Goal: Transaction & Acquisition: Book appointment/travel/reservation

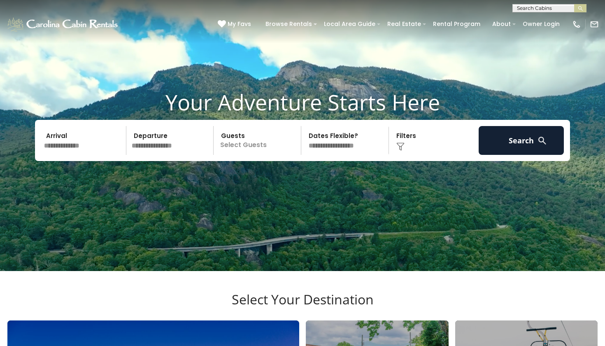
scroll to position [32, 0]
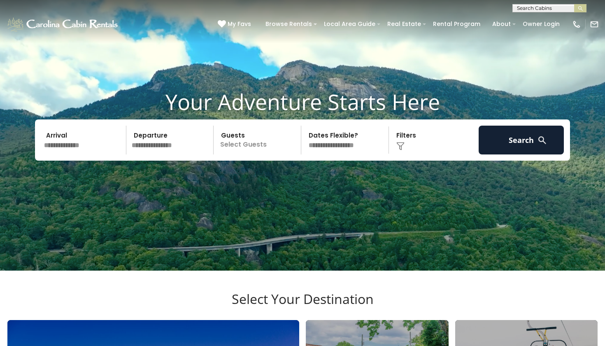
click at [61, 154] on input "text" at bounding box center [83, 140] width 85 height 29
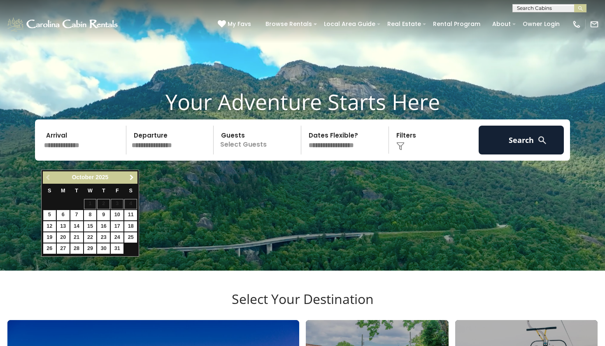
click at [133, 177] on span "Next" at bounding box center [131, 177] width 7 height 7
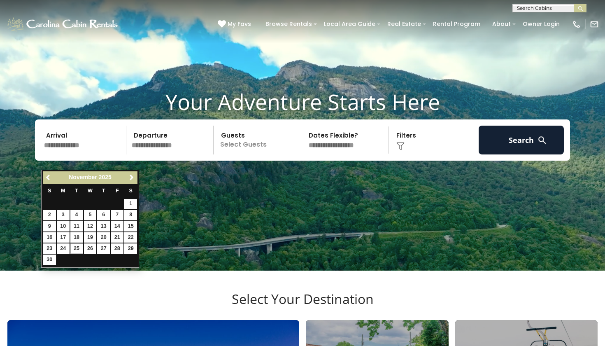
click at [76, 246] on link "25" at bounding box center [76, 248] width 13 height 10
type input "********"
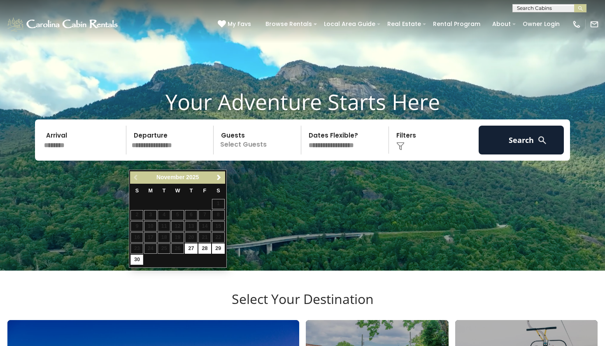
click at [136, 260] on link "30" at bounding box center [136, 259] width 13 height 10
type input "********"
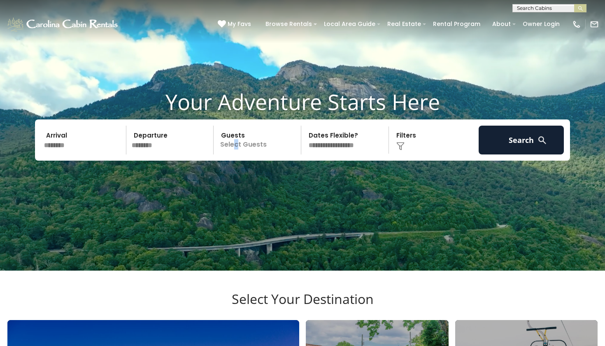
click at [237, 154] on p "Select Guests" at bounding box center [258, 140] width 85 height 29
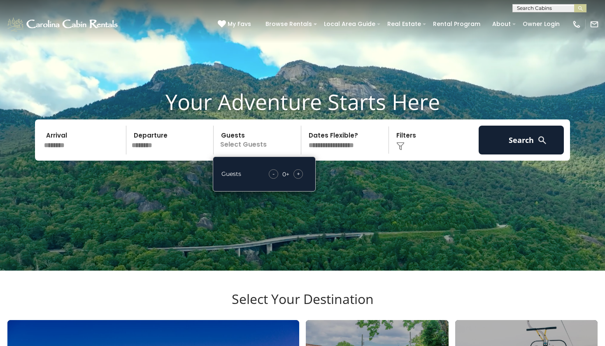
click at [299, 178] on span "+" at bounding box center [298, 174] width 3 height 8
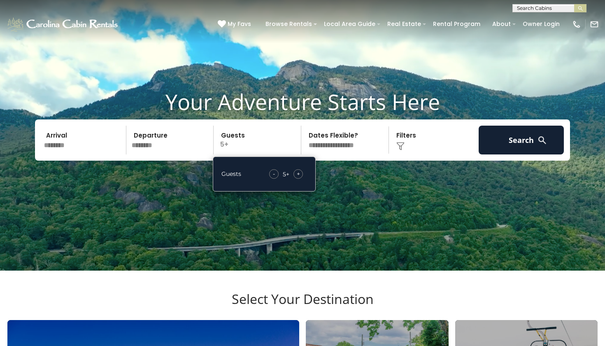
click at [299, 178] on span "+" at bounding box center [298, 174] width 3 height 8
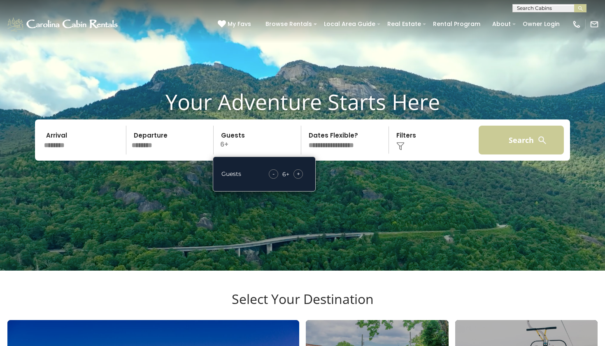
click at [511, 154] on button "Search" at bounding box center [521, 140] width 85 height 29
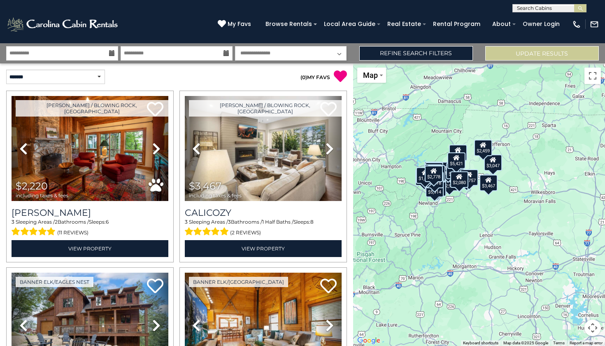
drag, startPoint x: 509, startPoint y: 276, endPoint x: 458, endPoint y: 258, distance: 54.5
click at [458, 258] on div "$2,220 $3,467 $3,660 $2,147 $1,532 $4,687 $6,288 $3,417 $2,660 $2,603 $2,983 $3…" at bounding box center [479, 204] width 252 height 282
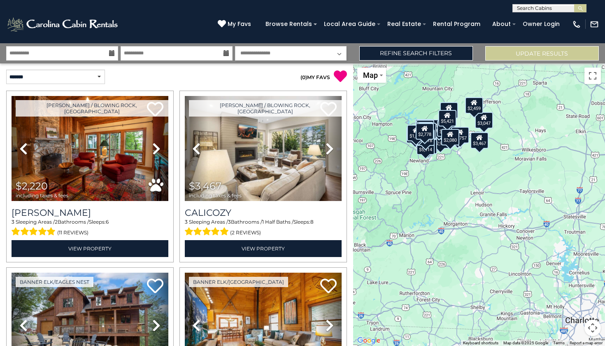
drag, startPoint x: 483, startPoint y: 239, endPoint x: 474, endPoint y: 195, distance: 44.6
click at [474, 195] on div "$2,220 $3,467 $3,660 $2,147 $1,532 $4,687 $6,288 $3,417 $2,660 $2,603 $2,983 $3…" at bounding box center [479, 204] width 252 height 282
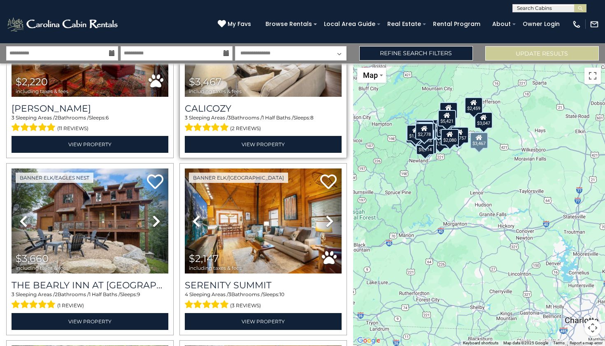
scroll to position [112, 0]
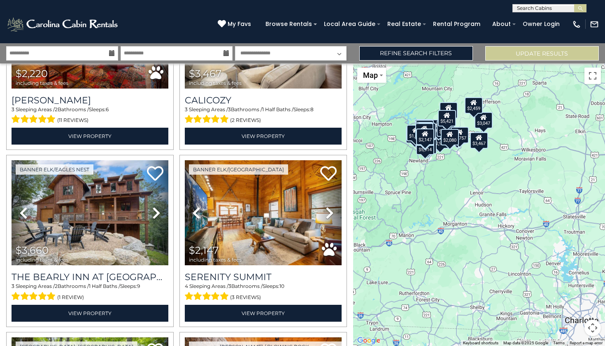
click at [469, 193] on div "$2,220 $3,467 $3,660 $2,147 $1,532 $4,687 $6,288 $3,417 $2,660 $2,603 $2,983 $3…" at bounding box center [479, 204] width 252 height 282
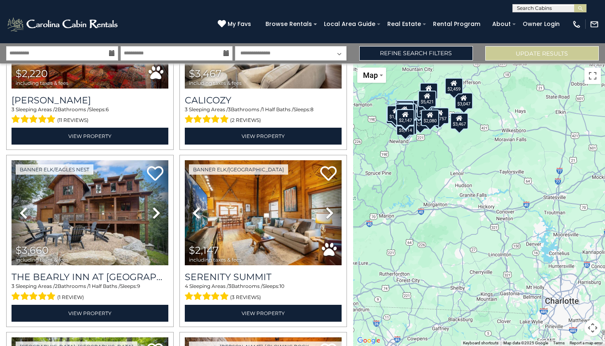
drag, startPoint x: 479, startPoint y: 192, endPoint x: 447, endPoint y: 161, distance: 43.9
click at [447, 161] on div "$2,220 $3,467 $3,660 $2,147 $1,532 $4,687 $6,288 $3,417 $2,660 $2,603 $2,983 $3…" at bounding box center [479, 204] width 252 height 282
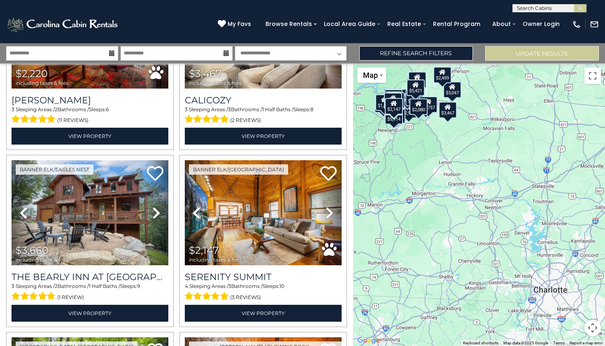
click at [470, 200] on div "$2,220 $3,467 $3,660 $2,147 $1,532 $4,687 $6,288 $3,417 $2,660 $2,603 $2,983 $3…" at bounding box center [479, 204] width 252 height 282
click at [521, 61] on div "**********" at bounding box center [302, 53] width 605 height 20
click at [525, 51] on button "Update Results" at bounding box center [542, 53] width 114 height 14
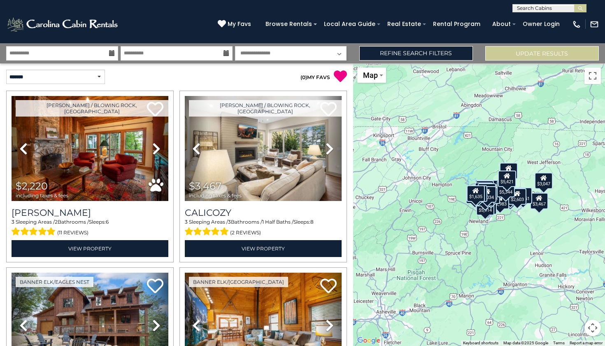
click at [505, 207] on div "$2,983" at bounding box center [500, 201] width 18 height 16
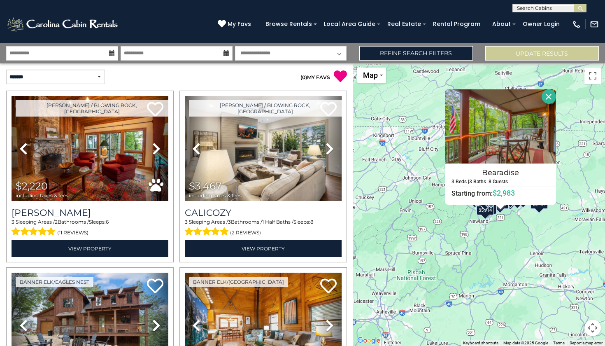
click at [555, 96] on button "Close" at bounding box center [549, 96] width 14 height 14
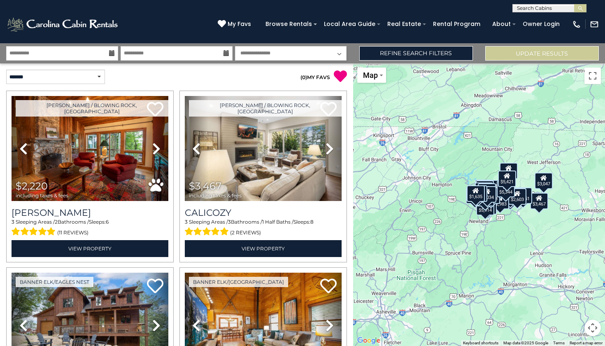
click at [520, 198] on div "$2,603" at bounding box center [517, 196] width 18 height 16
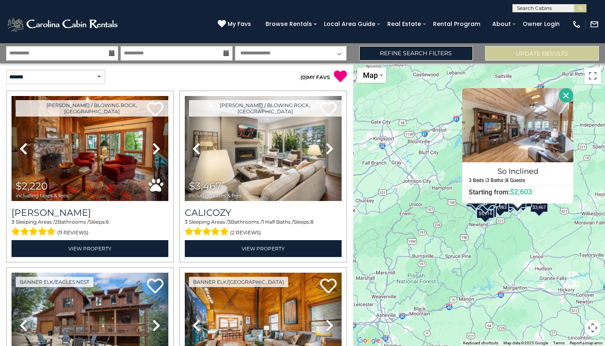
click at [571, 95] on button "Close" at bounding box center [566, 95] width 14 height 14
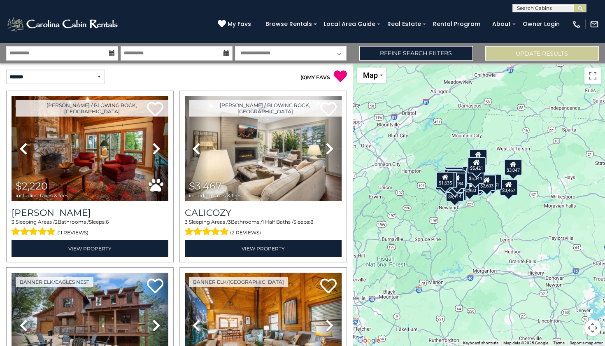
drag, startPoint x: 533, startPoint y: 261, endPoint x: 501, endPoint y: 243, distance: 36.7
click at [501, 243] on div "$2,220 $3,467 $3,660 $2,147 $1,851 $1,532 $4,687 $6,288 $3,417 $2,660 $2,603 $2…" at bounding box center [479, 204] width 252 height 282
click at [477, 157] on div "$5,421" at bounding box center [476, 164] width 18 height 16
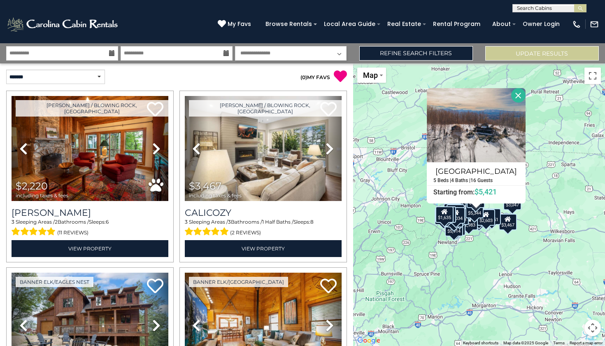
click at [525, 95] on button "Close" at bounding box center [518, 95] width 14 height 14
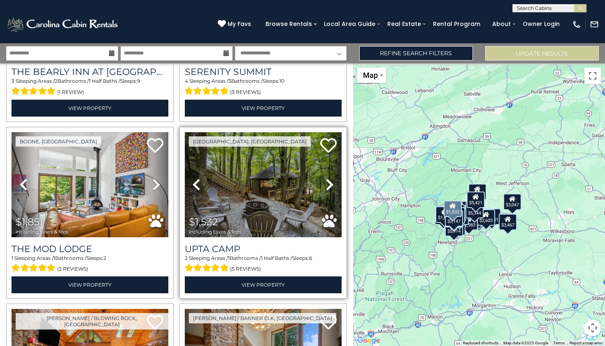
scroll to position [319, 0]
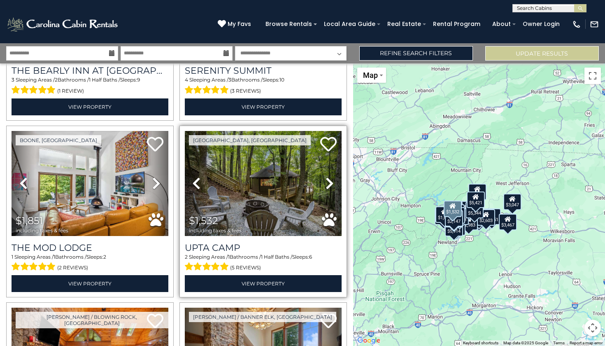
click at [328, 180] on icon at bounding box center [329, 183] width 8 height 13
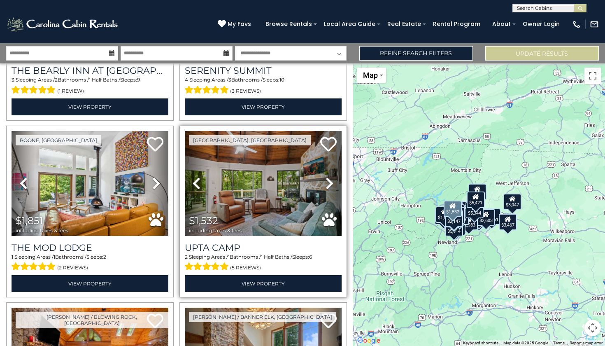
click at [328, 180] on icon at bounding box center [329, 183] width 8 height 13
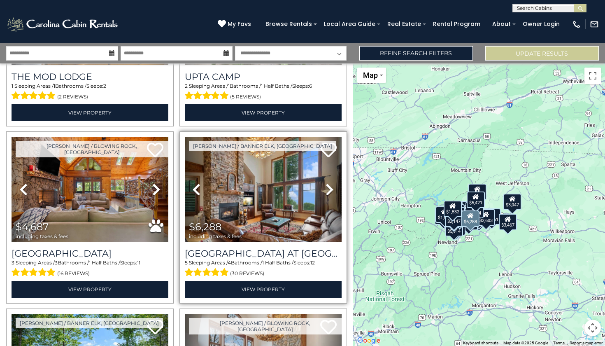
scroll to position [491, 0]
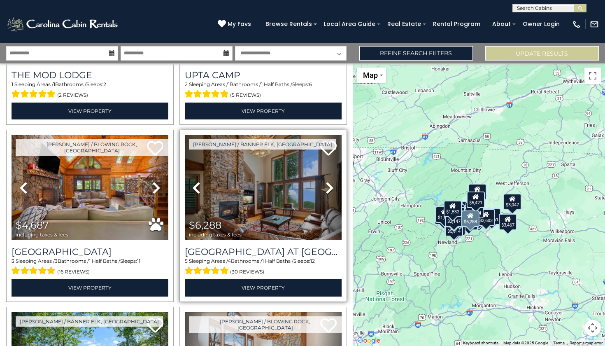
click at [328, 185] on icon at bounding box center [329, 187] width 8 height 13
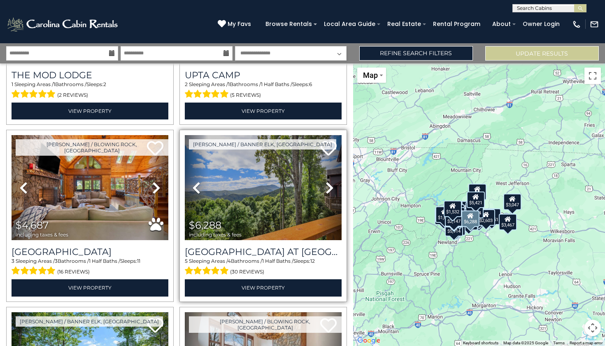
click at [328, 185] on icon at bounding box center [329, 187] width 8 height 13
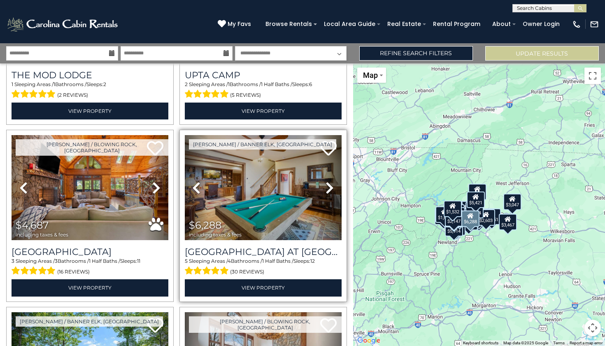
click at [328, 185] on icon at bounding box center [329, 187] width 8 height 13
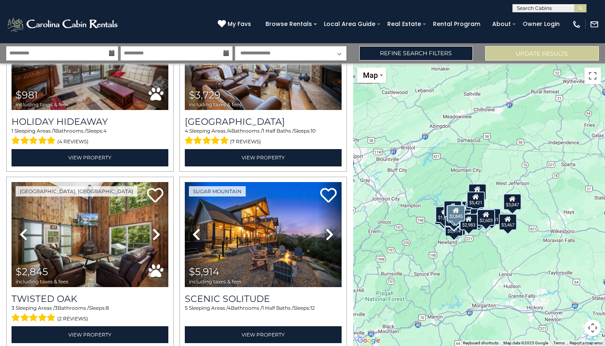
scroll to position [1152, 0]
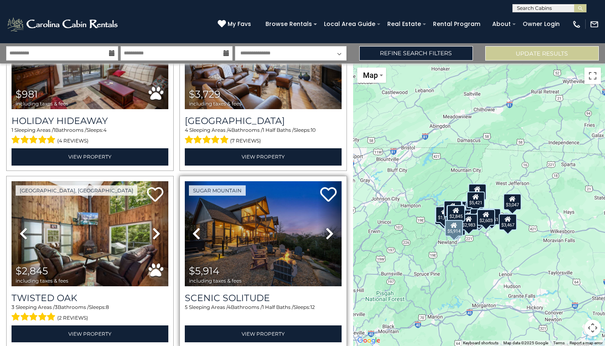
click at [328, 233] on icon at bounding box center [329, 233] width 8 height 13
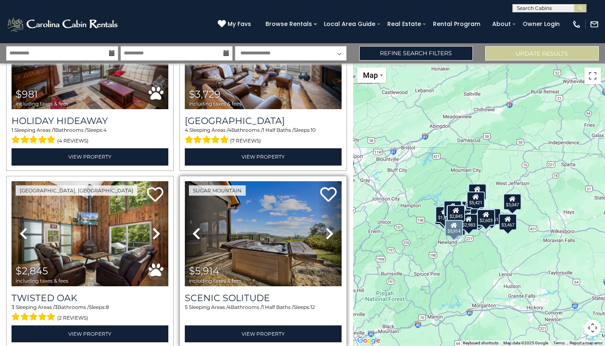
click at [328, 233] on icon at bounding box center [329, 233] width 8 height 13
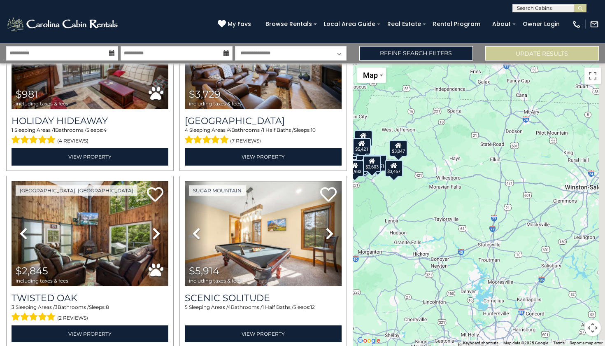
drag, startPoint x: 520, startPoint y: 283, endPoint x: 402, endPoint y: 229, distance: 129.6
click at [402, 229] on div "$2,220 $3,467 $3,660 $2,147 $1,851 $1,532 $4,687 $6,288 $3,417 $2,660 $2,603 $2…" at bounding box center [479, 204] width 252 height 282
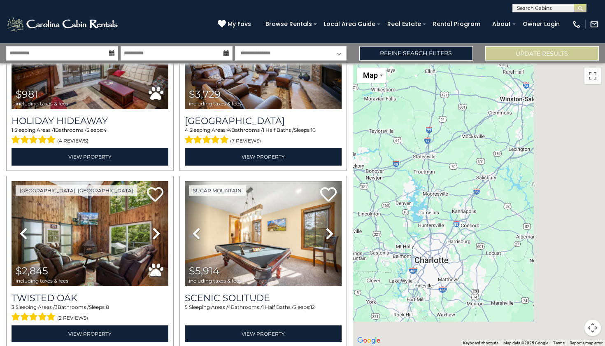
drag, startPoint x: 452, startPoint y: 288, endPoint x: 388, endPoint y: 198, distance: 110.1
click at [388, 198] on div "$2,220 $3,467 $3,660 $2,147 $1,851 $1,532 $4,687 $6,288 $3,417 $2,660 $2,603 $2…" at bounding box center [479, 204] width 252 height 282
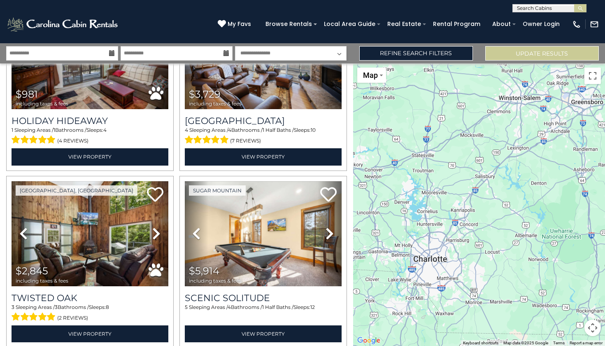
click at [436, 267] on div "$2,220 $3,467 $3,660 $2,147 $1,851 $1,532 $4,687 $6,288 $3,417 $2,660 $2,603 $2…" at bounding box center [479, 204] width 252 height 282
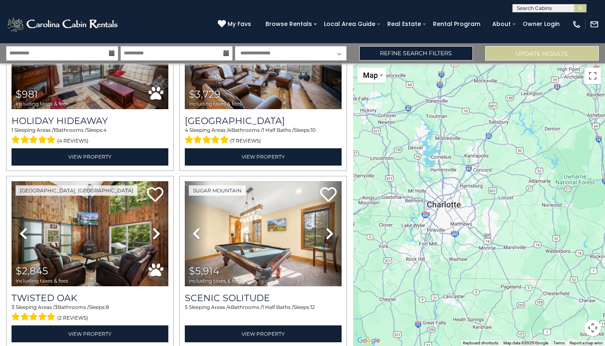
drag, startPoint x: 436, startPoint y: 267, endPoint x: 450, endPoint y: 208, distance: 60.0
click at [450, 208] on div "$2,220 $3,467 $3,660 $2,147 $1,851 $1,532 $4,687 $6,288 $3,417 $2,660 $2,603 $2…" at bounding box center [479, 204] width 252 height 282
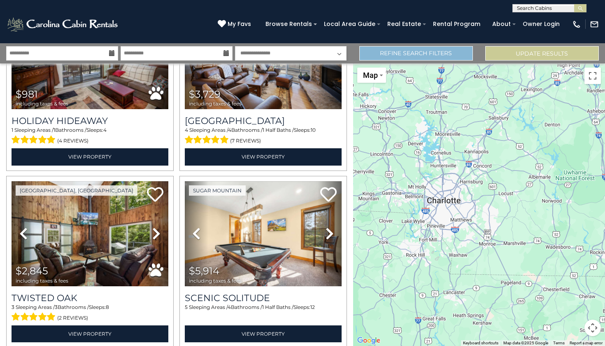
click at [421, 50] on link "Refine Search Filters" at bounding box center [416, 53] width 114 height 14
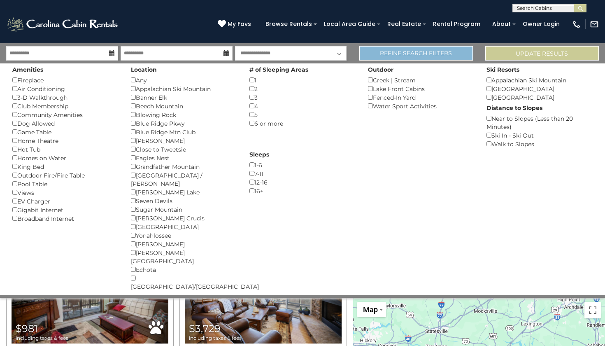
click at [443, 56] on link "Refine Search Filters" at bounding box center [416, 53] width 114 height 14
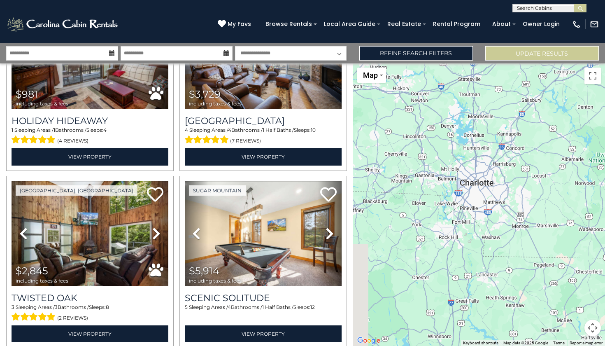
drag, startPoint x: 431, startPoint y: 246, endPoint x: 466, endPoint y: 228, distance: 39.8
click at [466, 228] on div "$2,220 $3,467 $3,660 $2,147 $1,851 $1,532 $4,687 $6,288 $3,417 $2,660 $2,603 $2…" at bounding box center [479, 204] width 252 height 282
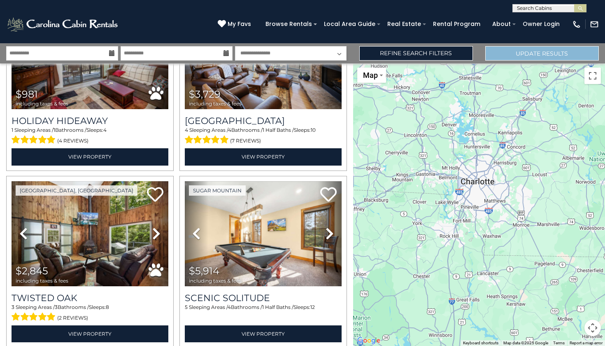
click at [537, 59] on button "Update Results" at bounding box center [542, 53] width 114 height 14
